Goal: Task Accomplishment & Management: Manage account settings

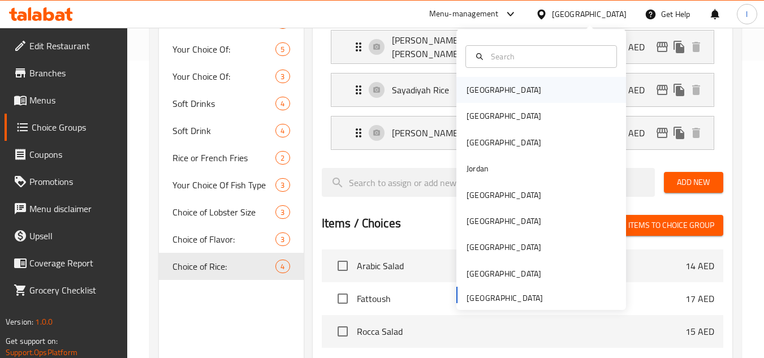
click at [508, 93] on div "Bahrain" at bounding box center [542, 90] width 170 height 26
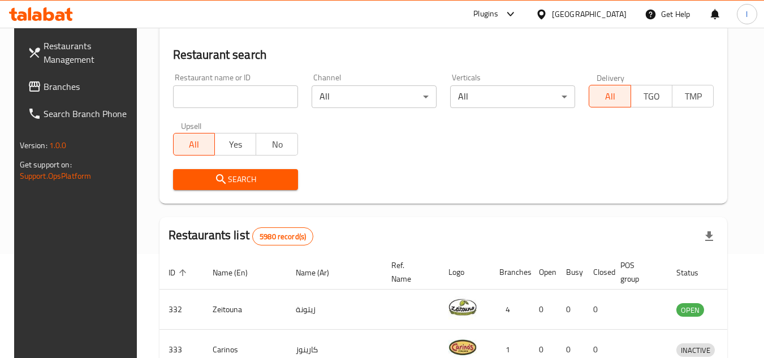
scroll to position [298, 0]
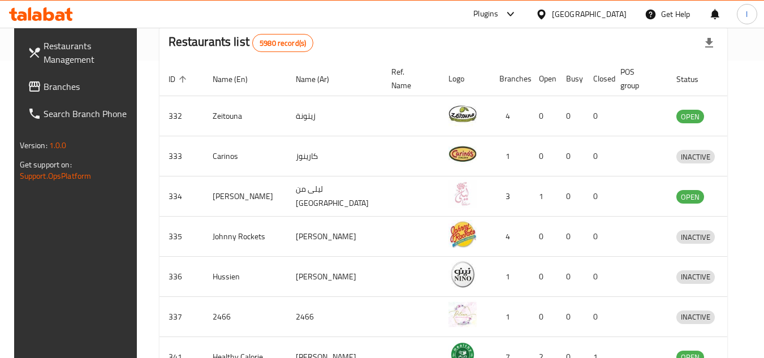
click at [552, 18] on div at bounding box center [544, 14] width 16 height 12
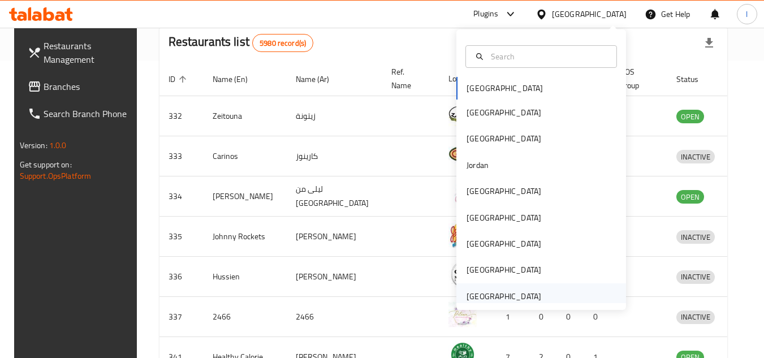
click at [472, 283] on div "United Arab Emirates" at bounding box center [504, 296] width 93 height 26
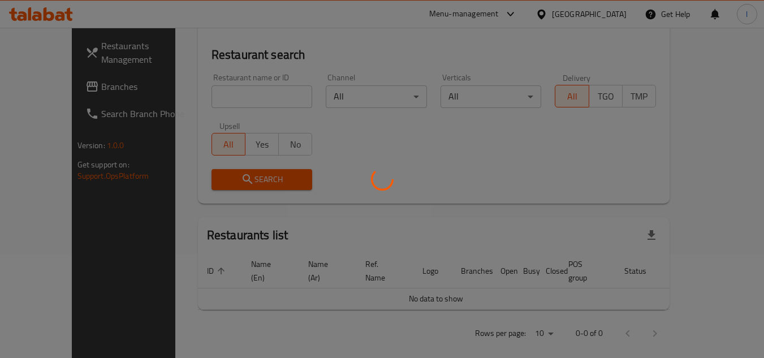
scroll to position [298, 0]
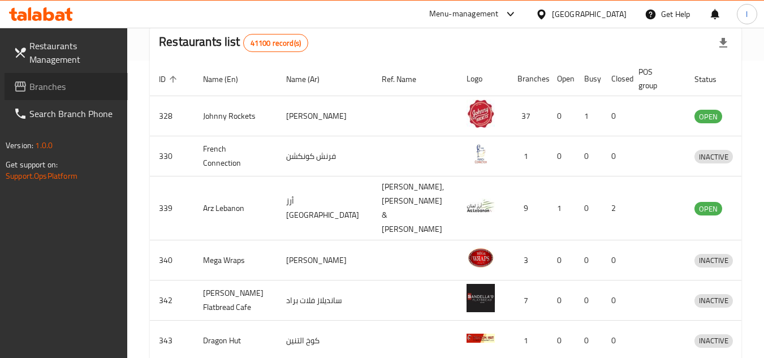
click at [78, 92] on span "Branches" at bounding box center [73, 87] width 89 height 14
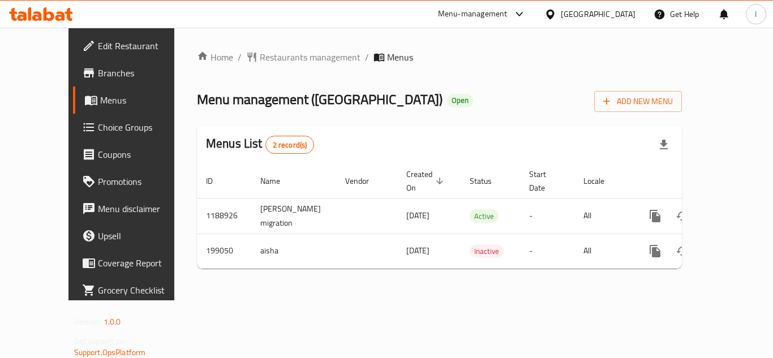
click at [73, 138] on link "Choice Groups" at bounding box center [135, 127] width 124 height 27
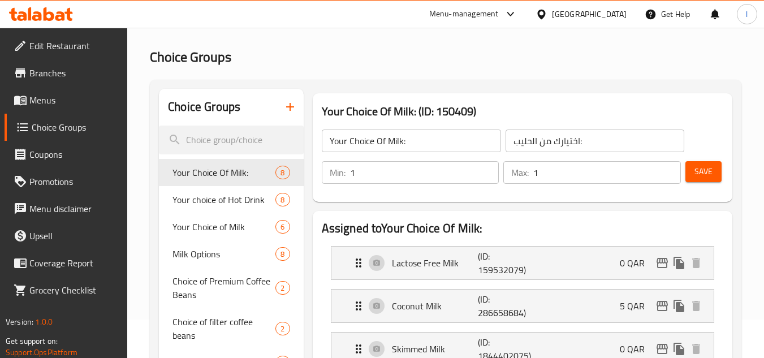
scroll to position [57, 0]
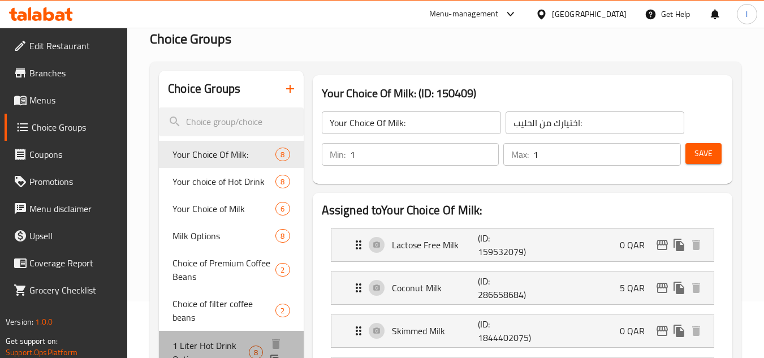
click at [198, 350] on span "1 Liter Hot Drink Options" at bounding box center [211, 352] width 76 height 27
type input "1 Liter Hot Drink Options"
type input "خيارات مشروبات ساخنة بحجم 1 لتر"
type input "0"
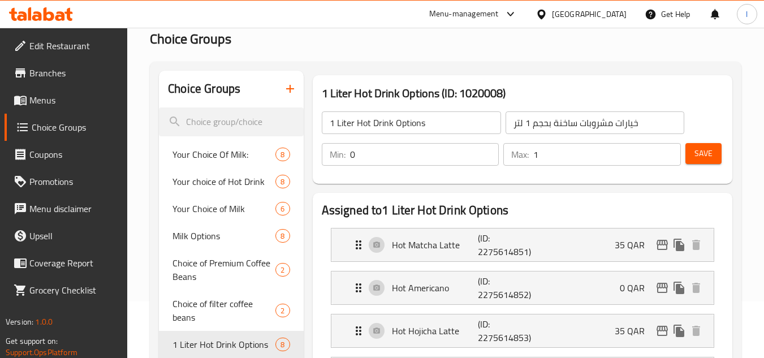
scroll to position [113, 0]
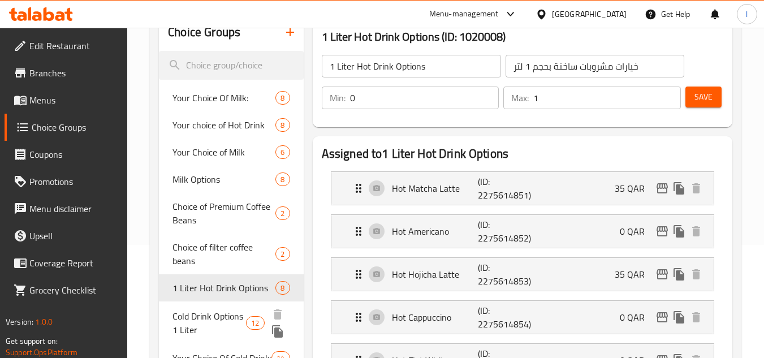
click at [181, 319] on span "Cold Drink Options 1 Liter" at bounding box center [210, 323] width 74 height 27
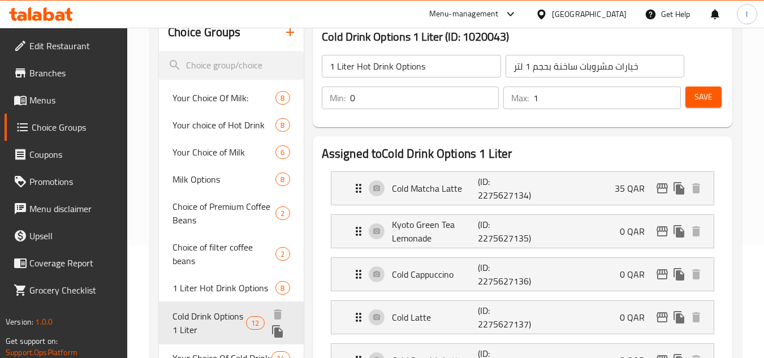
type input "Cold Drink Options 1 Liter"
type input "خيارات المشروبات الباردة 1 لتر"
type input "1"
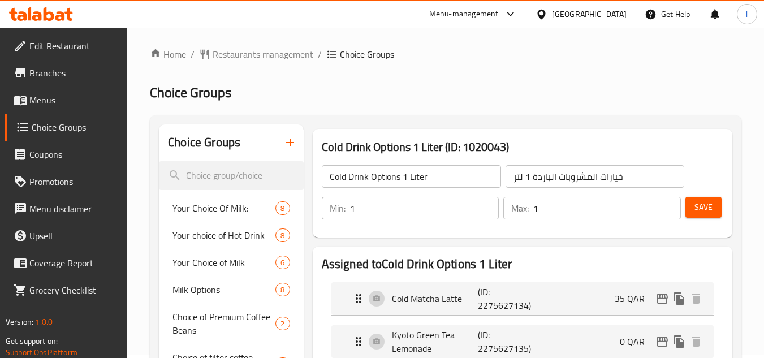
scroll to position [0, 0]
